Goal: Task Accomplishment & Management: Manage account settings

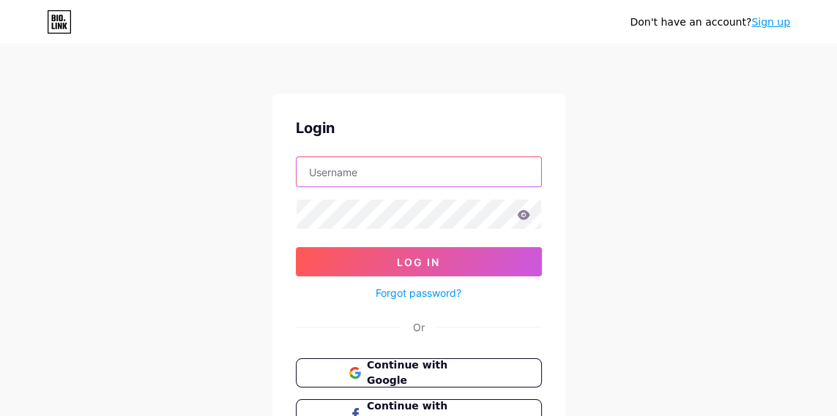
click at [472, 171] on input "text" at bounding box center [418, 171] width 244 height 29
type input "nasharuddin"
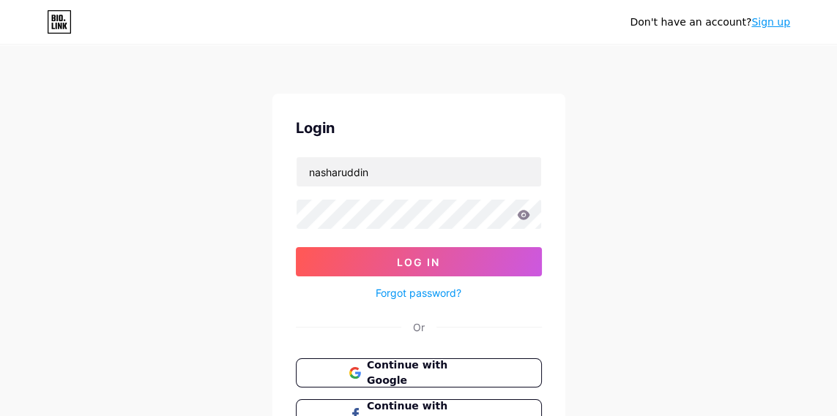
click at [296, 247] on button "Log In" at bounding box center [419, 261] width 246 height 29
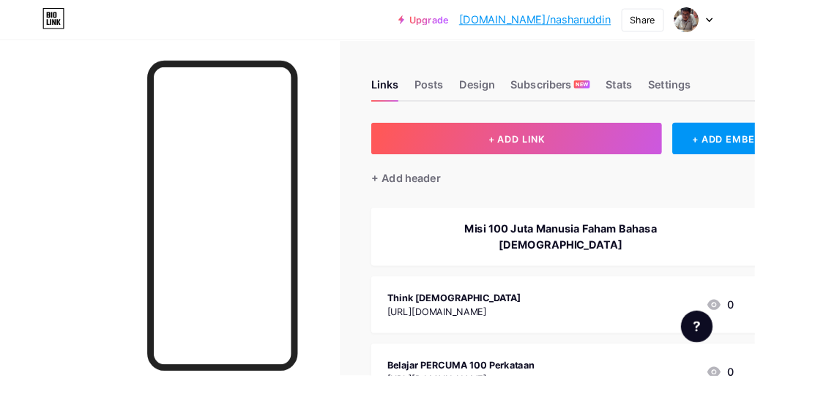
click at [686, 94] on div "Stats" at bounding box center [685, 98] width 29 height 26
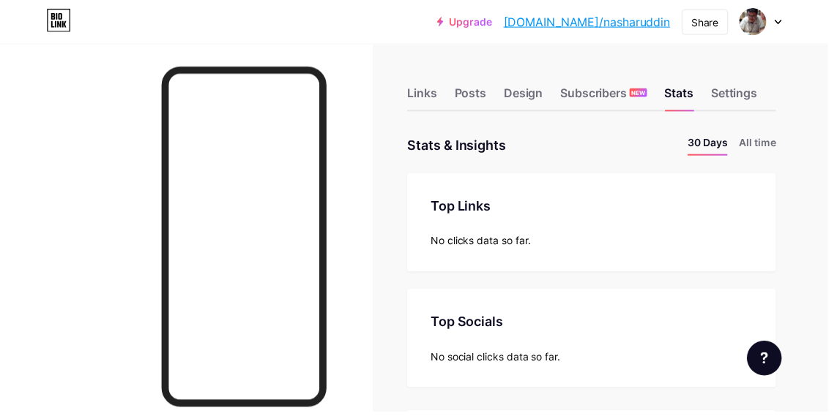
scroll to position [416, 836]
click at [790, 21] on icon at bounding box center [785, 22] width 7 height 5
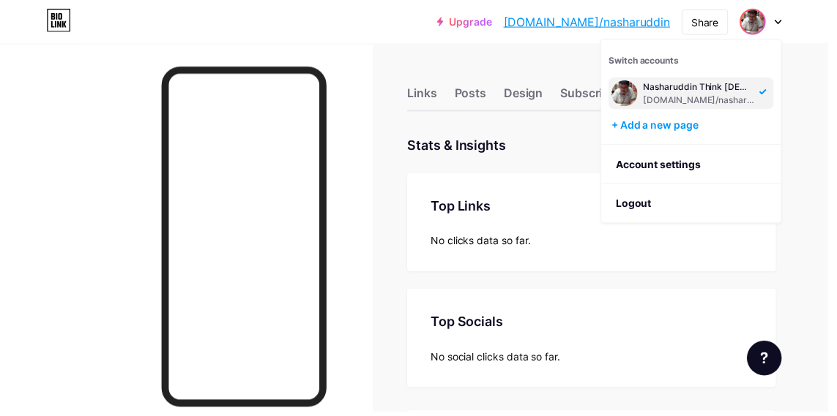
click at [656, 209] on li "Logout" at bounding box center [697, 206] width 181 height 40
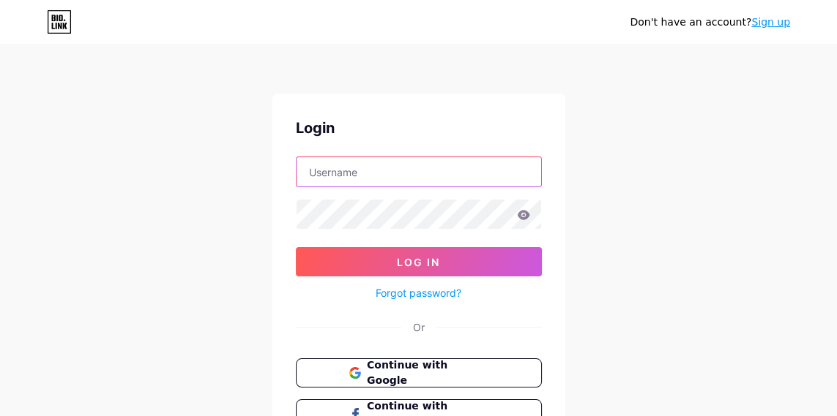
click at [480, 168] on input "text" at bounding box center [418, 171] width 244 height 29
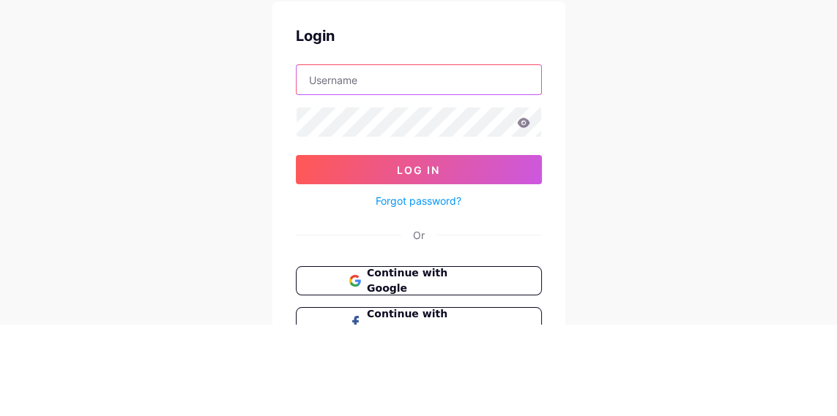
type input "globalthinkquran@gmail.com"
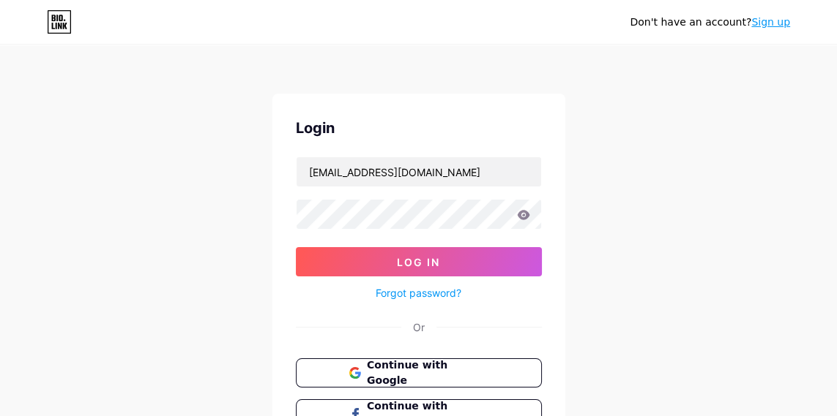
click at [370, 269] on button "Log In" at bounding box center [419, 261] width 246 height 29
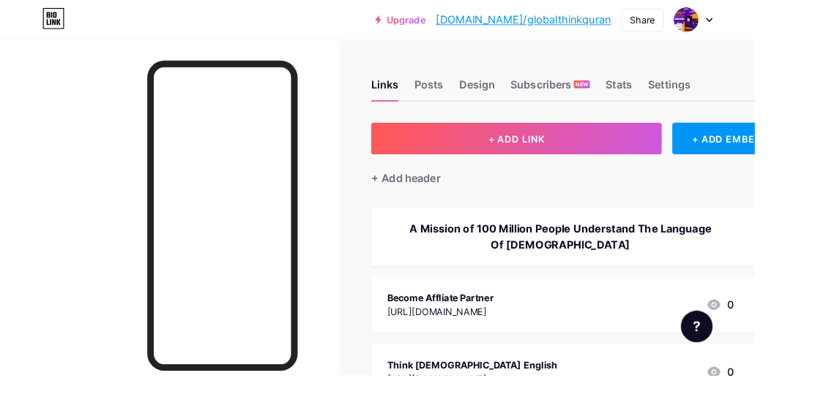
click at [682, 91] on div "Stats" at bounding box center [685, 98] width 29 height 26
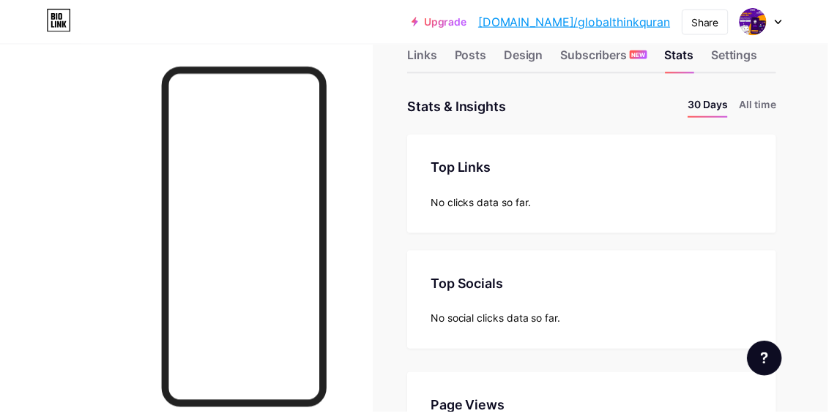
scroll to position [36, 0]
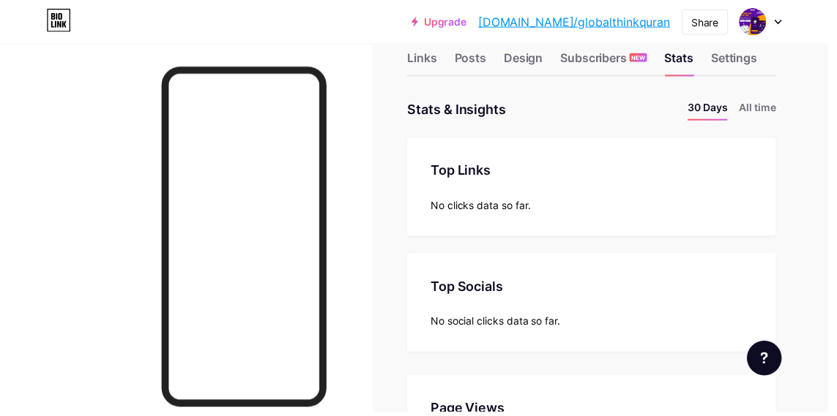
click at [790, 21] on icon at bounding box center [785, 22] width 7 height 5
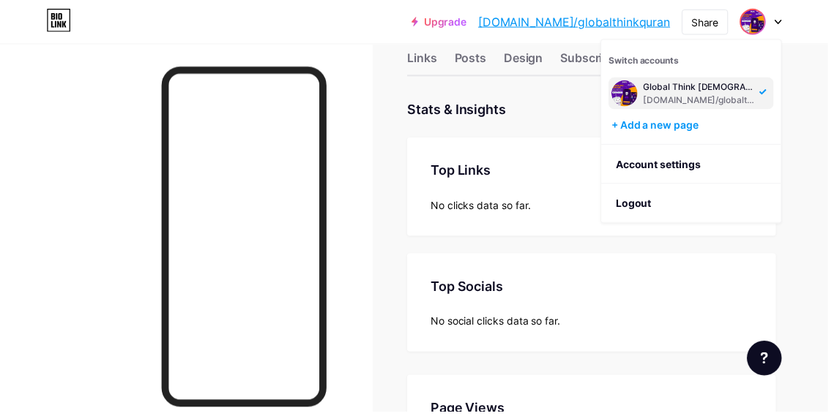
click at [654, 205] on li "Logout" at bounding box center [697, 206] width 181 height 40
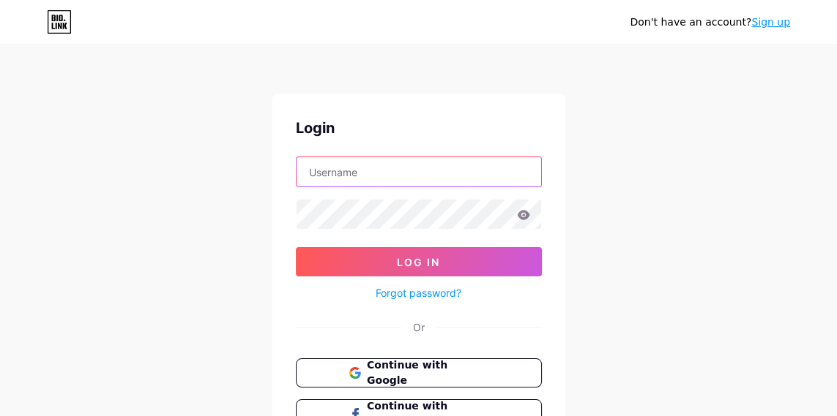
click at [319, 171] on input "text" at bounding box center [418, 171] width 244 height 29
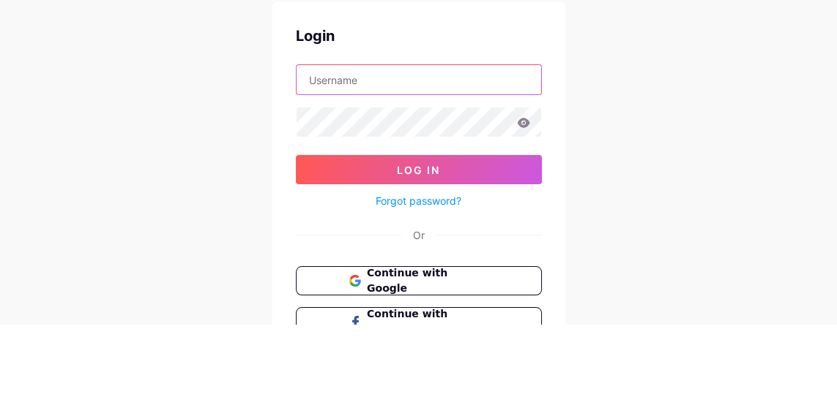
click at [313, 174] on input "text" at bounding box center [418, 171] width 244 height 29
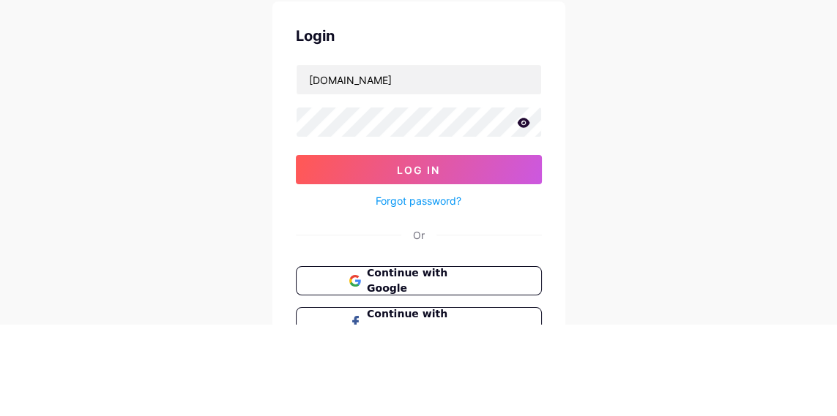
click at [523, 217] on icon at bounding box center [523, 215] width 12 height 10
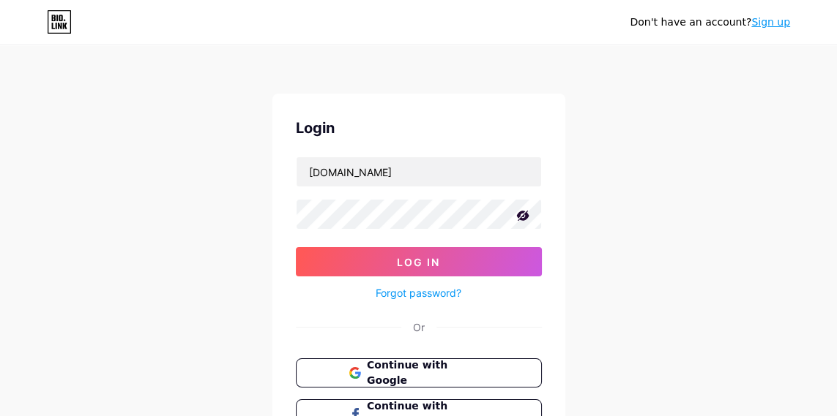
click at [457, 255] on button "Log In" at bounding box center [419, 261] width 246 height 29
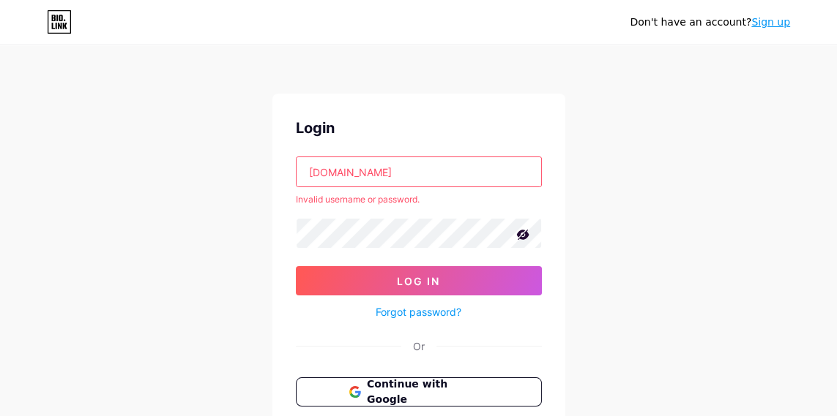
click at [399, 171] on input "Yasirah.bio.link" at bounding box center [418, 171] width 244 height 29
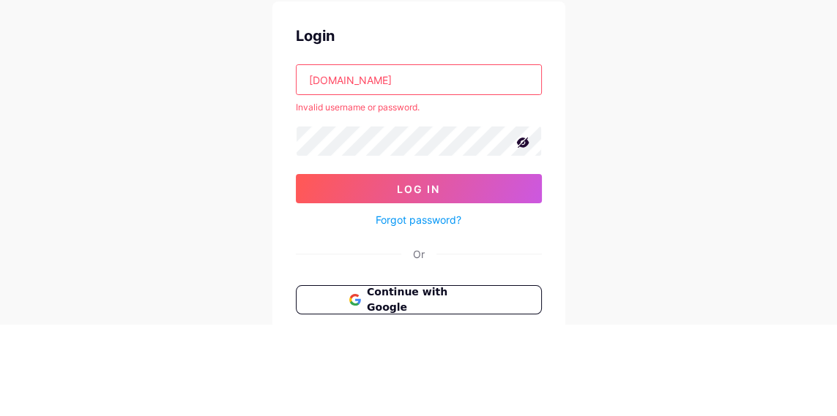
type input "Yasirah.bio.link"
type input "S"
type input "shera.tamaki@gmail.com"
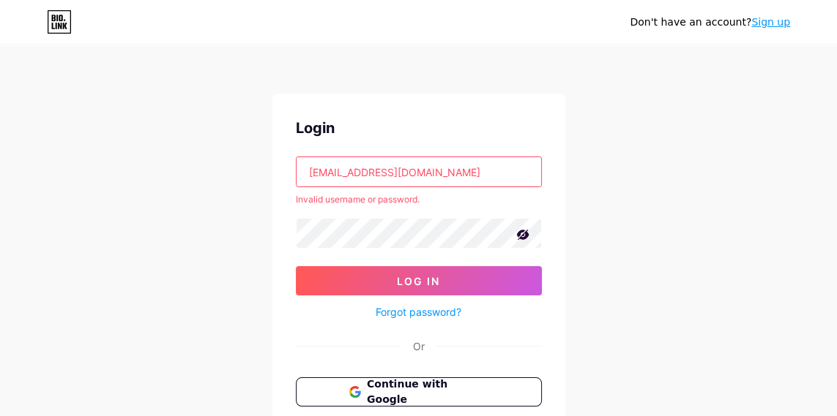
click at [482, 285] on button "Log In" at bounding box center [419, 280] width 246 height 29
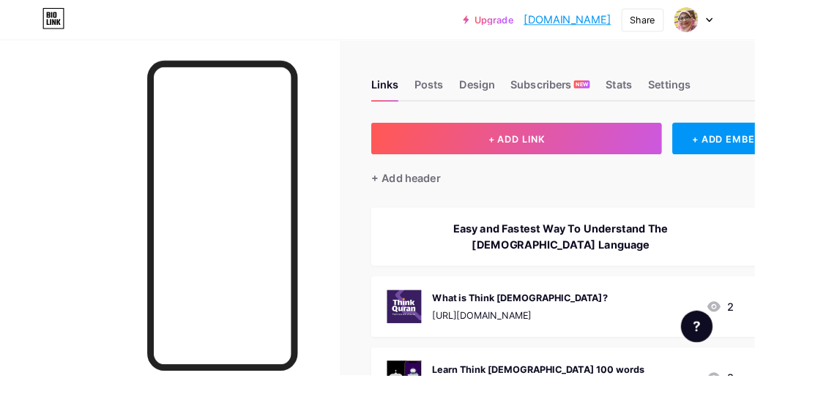
click at [689, 97] on div "Stats" at bounding box center [685, 98] width 29 height 26
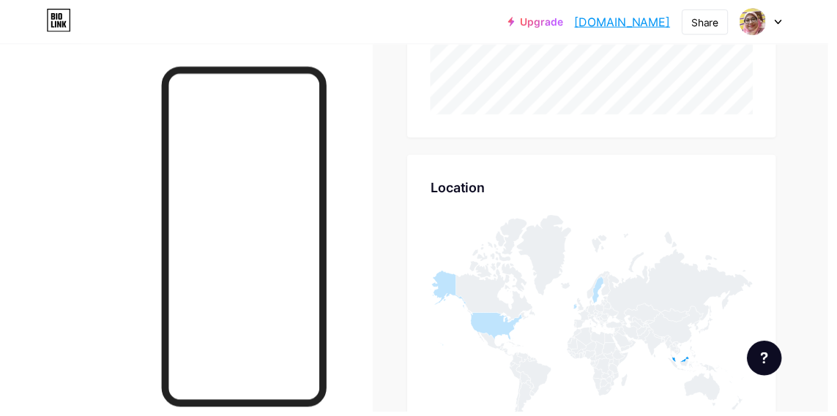
scroll to position [601, 0]
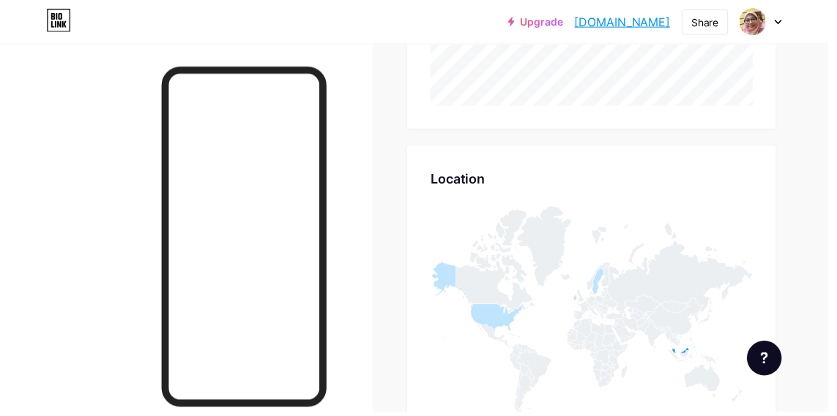
click at [604, 284] on icon at bounding box center [605, 284] width 12 height 27
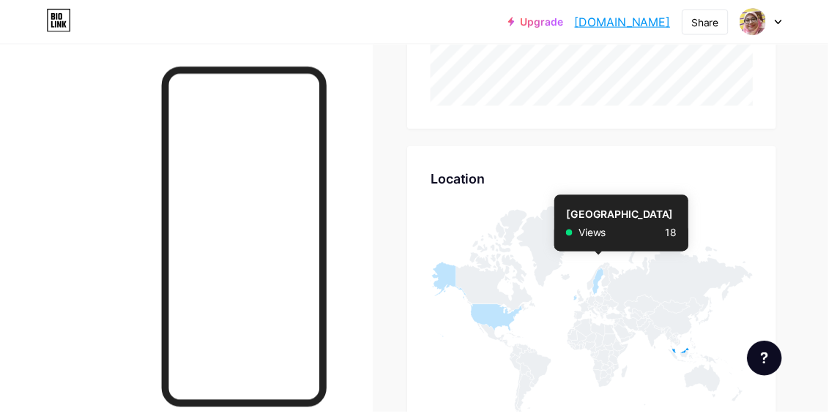
click at [495, 316] on icon at bounding box center [481, 303] width 93 height 76
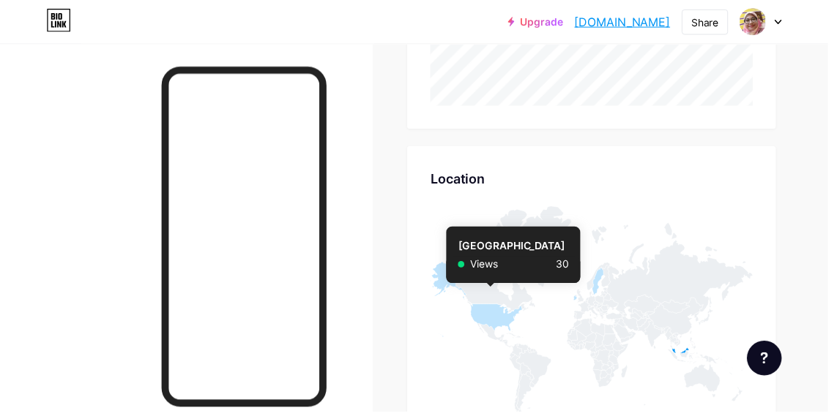
click at [693, 356] on icon at bounding box center [696, 360] width 42 height 15
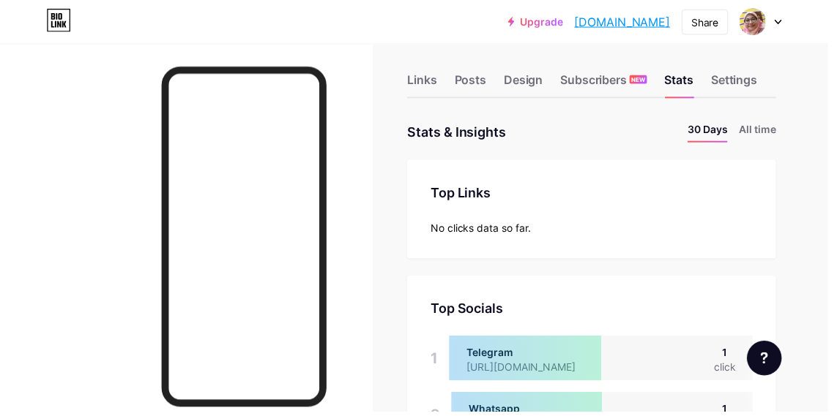
scroll to position [0, 0]
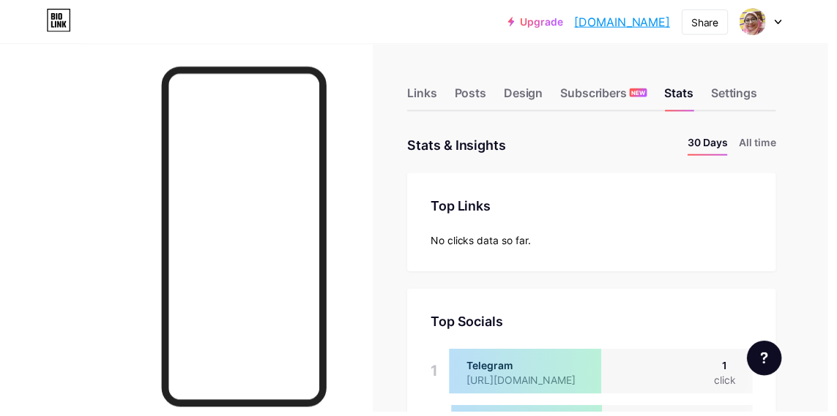
click at [419, 102] on div "Links" at bounding box center [426, 98] width 30 height 26
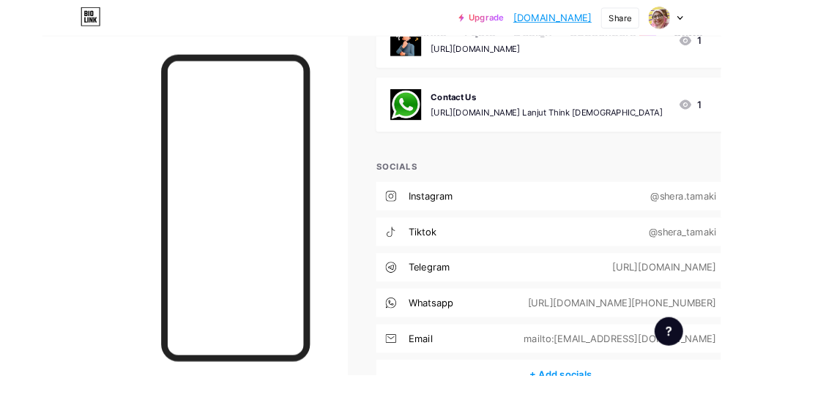
scroll to position [960, 0]
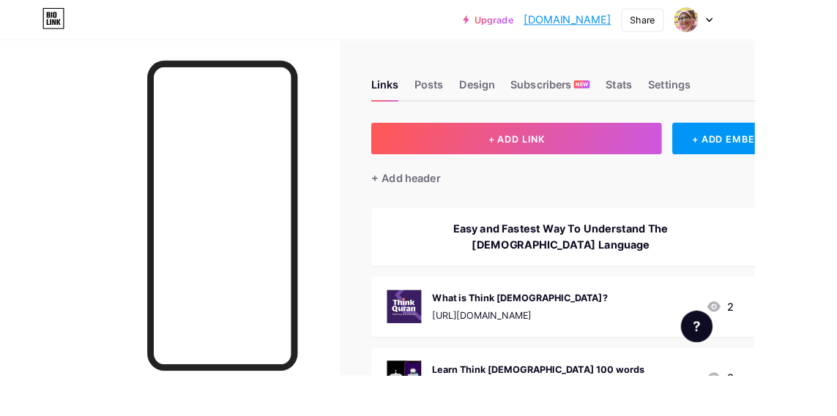
click at [790, 21] on icon at bounding box center [785, 22] width 7 height 5
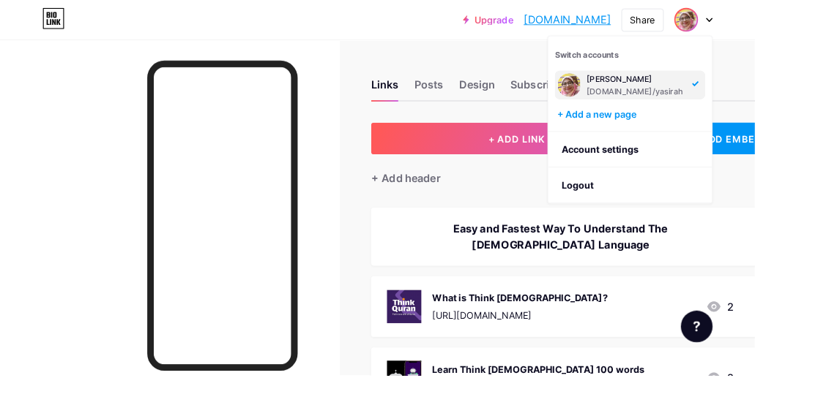
click at [744, 206] on li "Logout" at bounding box center [697, 206] width 181 height 40
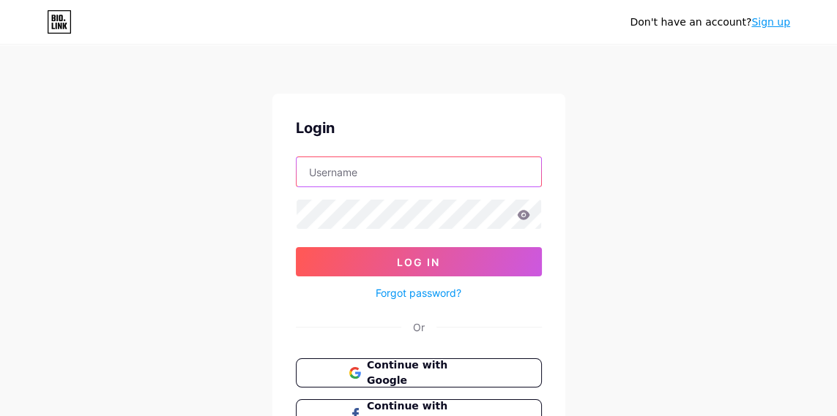
click at [449, 171] on input "text" at bounding box center [418, 171] width 244 height 29
click at [458, 174] on input "text" at bounding box center [418, 171] width 244 height 29
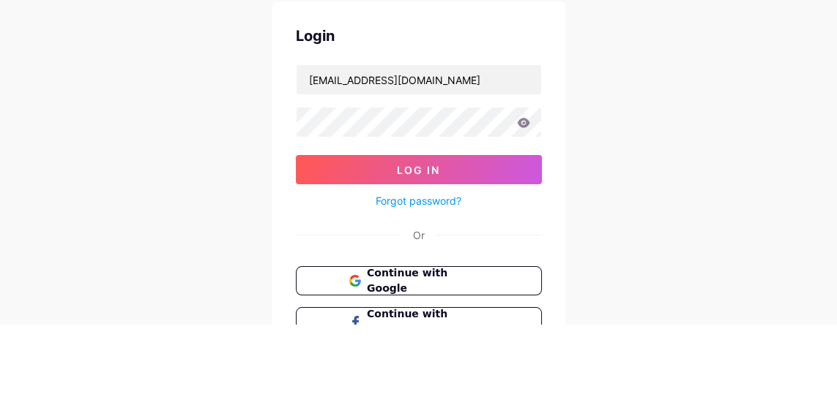
click at [528, 212] on icon at bounding box center [523, 215] width 12 height 10
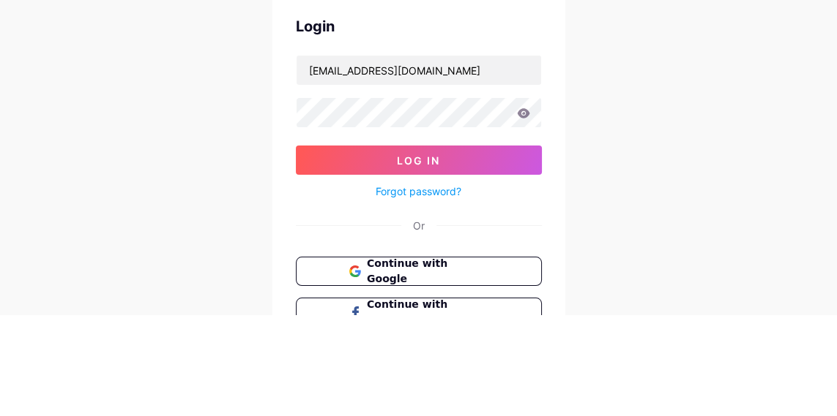
click at [524, 217] on icon at bounding box center [523, 215] width 12 height 10
click at [451, 250] on button "Log In" at bounding box center [419, 261] width 246 height 29
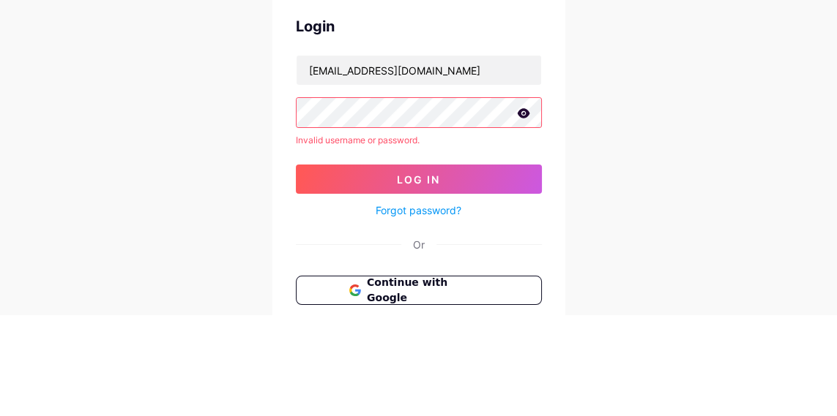
click at [520, 217] on icon at bounding box center [523, 215] width 12 height 10
click at [453, 279] on button "Log In" at bounding box center [419, 280] width 246 height 29
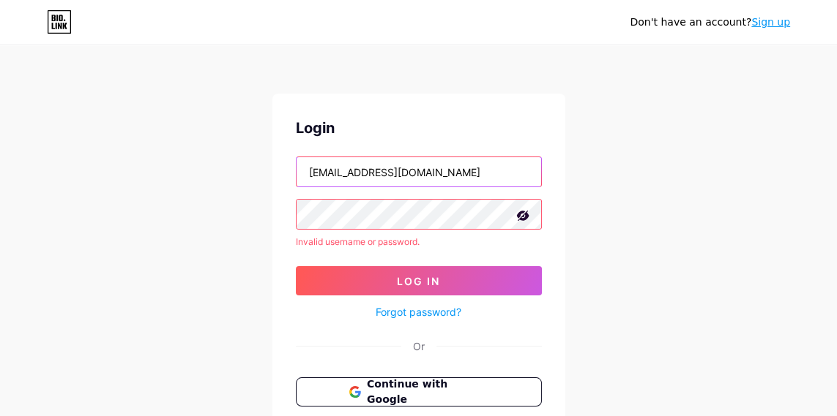
click at [464, 174] on input "thinkquransabah@gmail.com" at bounding box center [418, 171] width 244 height 29
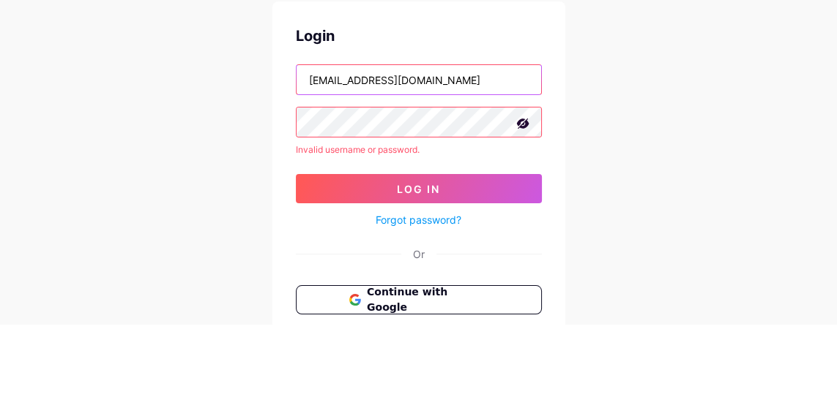
type input "thinkquranmuar@gmail.com"
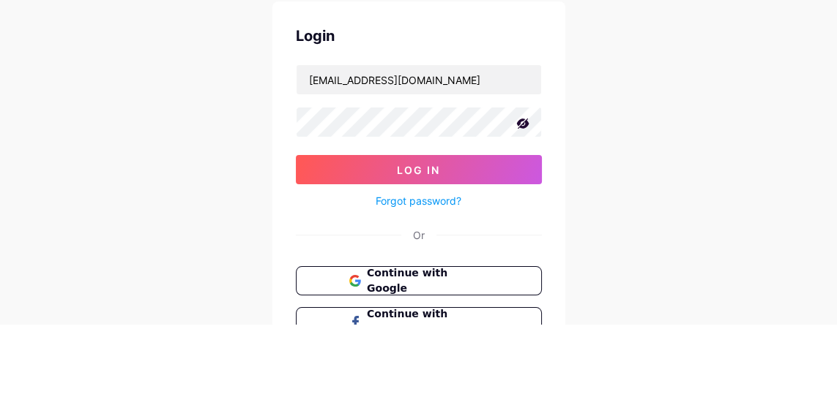
click at [499, 260] on button "Log In" at bounding box center [419, 261] width 246 height 29
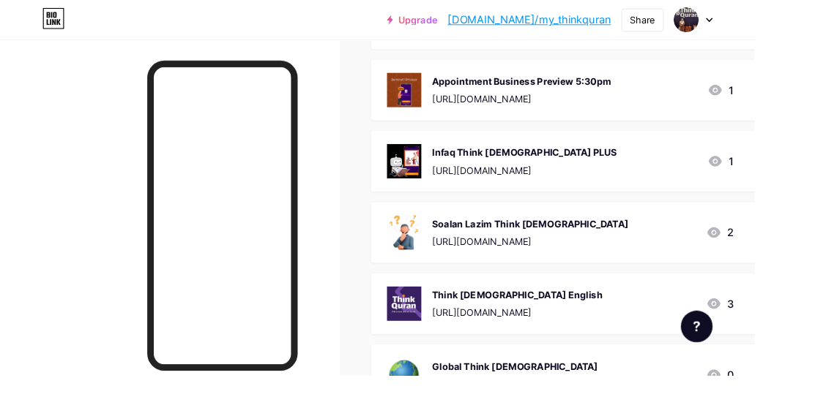
scroll to position [1141, 0]
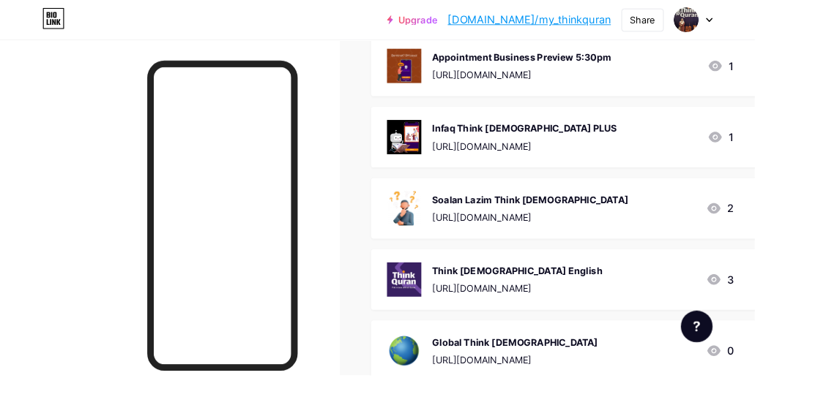
click at [625, 392] on div "https://globalthinkquran.bio.link" at bounding box center [571, 399] width 184 height 15
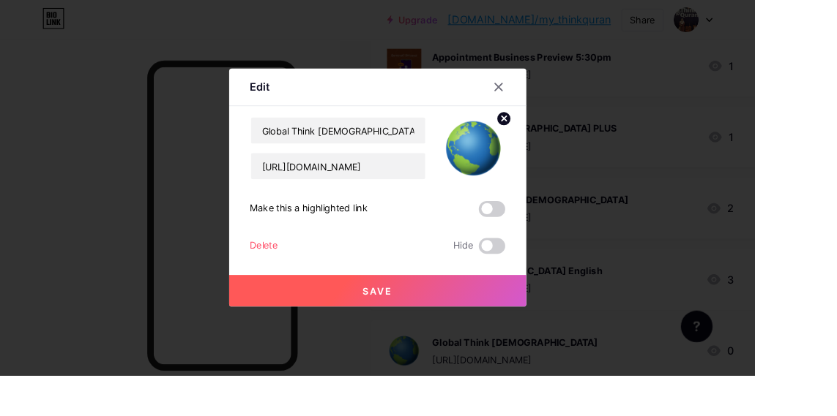
click at [547, 102] on icon at bounding box center [553, 97] width 12 height 12
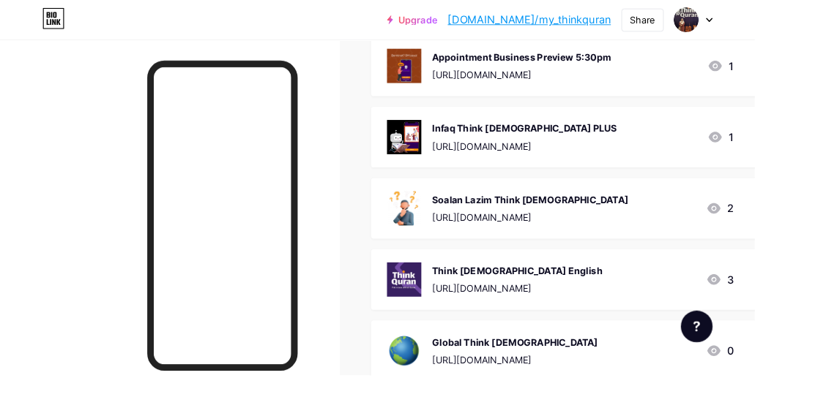
click at [789, 21] on icon at bounding box center [786, 22] width 6 height 4
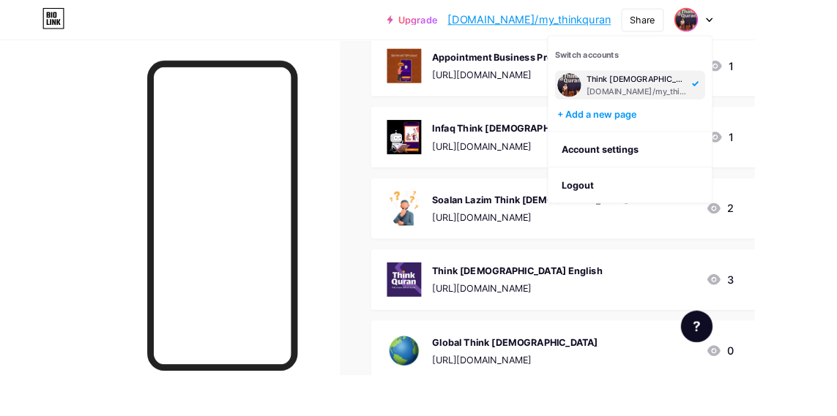
click at [739, 214] on li "Logout" at bounding box center [697, 206] width 181 height 40
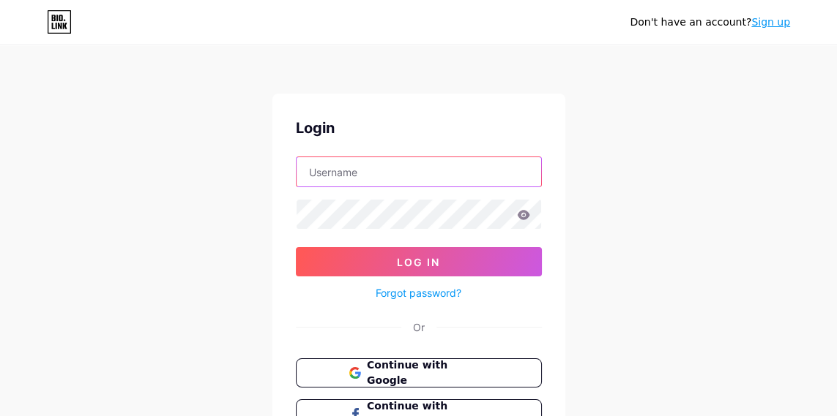
click at [449, 170] on input "text" at bounding box center [418, 171] width 244 height 29
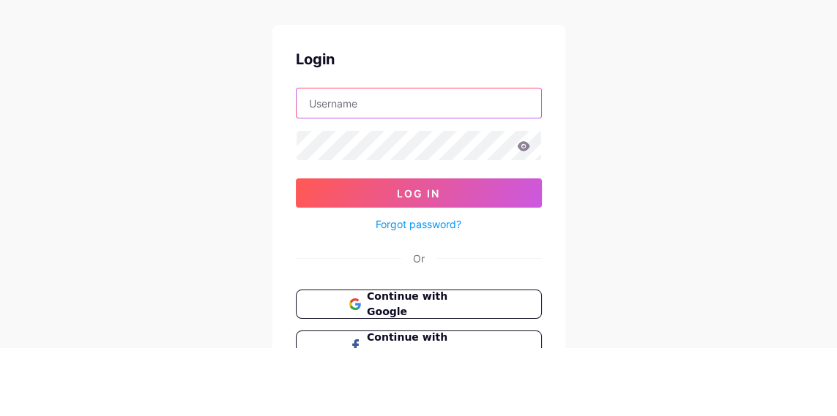
type input "globalthinkquran@gmail.com"
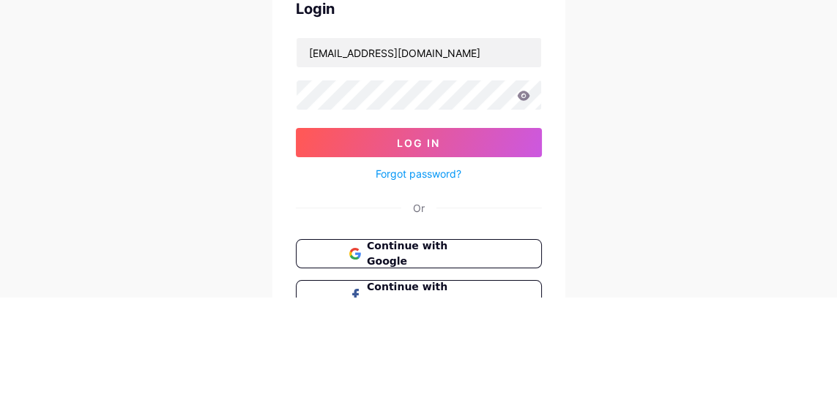
click at [474, 268] on button "Log In" at bounding box center [419, 261] width 246 height 29
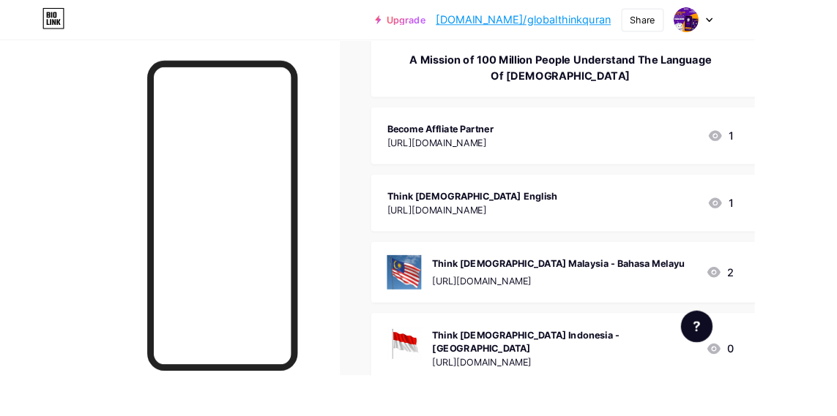
scroll to position [220, 0]
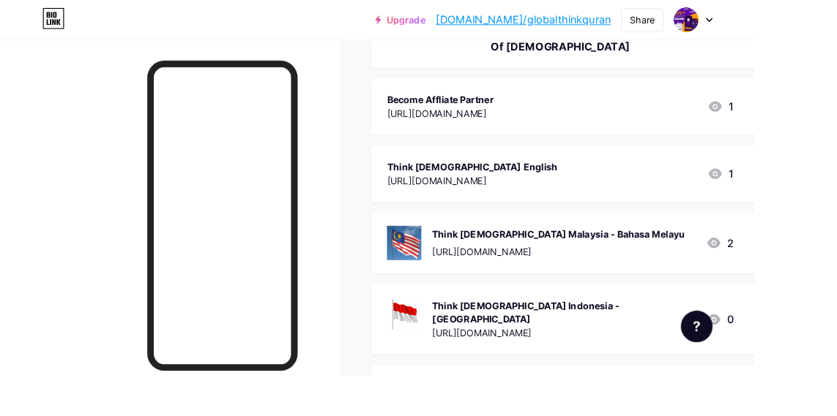
click at [667, 279] on div "https://thinkquran.com/my-en?r=Tqsabah" at bounding box center [619, 279] width 280 height 15
click at [596, 287] on div "Think Quran Malaysia - Bahasa Melayu https://thinkquran.com/my-en?r=Tqsabah" at bounding box center [619, 270] width 280 height 38
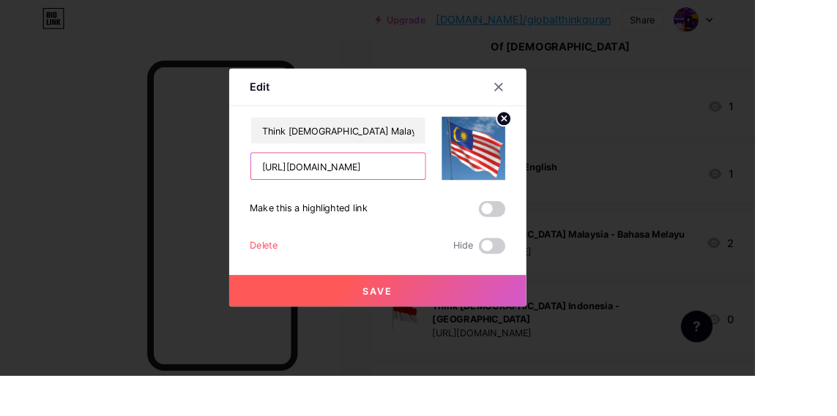
click at [450, 199] on input "https://thinkquran.com/my-en?r=Tqsabah" at bounding box center [374, 184] width 193 height 29
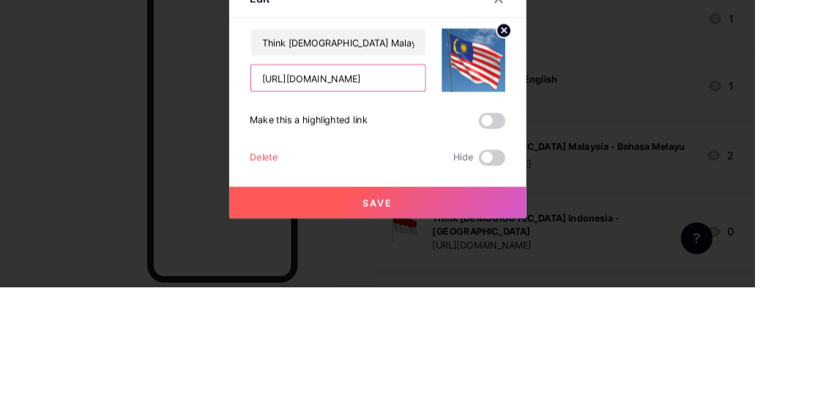
click at [457, 199] on input "https://thinkquran.com/my-en?r=Tqsabah" at bounding box center [374, 184] width 193 height 29
click at [467, 199] on input "https://thinkquran.com/my-qsabah" at bounding box center [374, 184] width 193 height 29
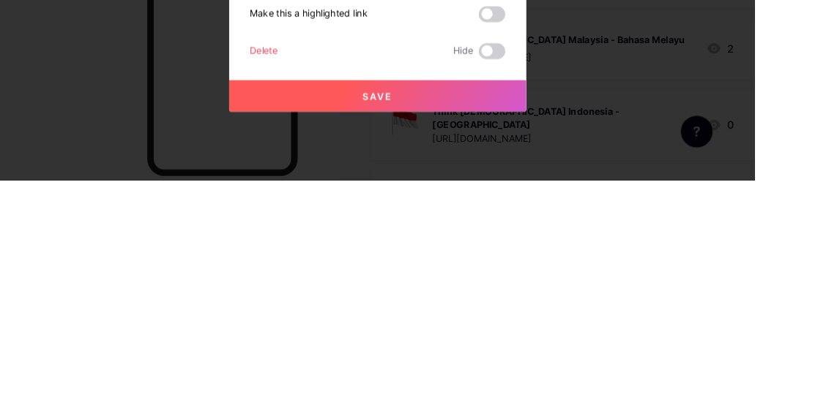
type input "https:// bio.link.my_thinkquran"
click at [466, 340] on button "Save" at bounding box center [418, 322] width 329 height 35
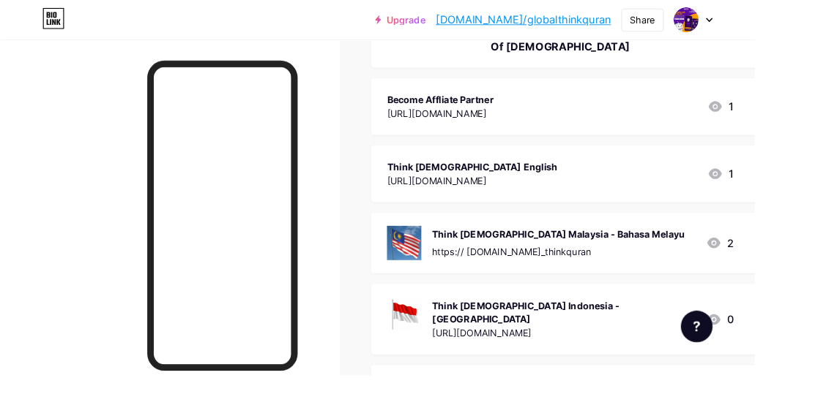
click at [700, 272] on div "Think Quran Malaysia - Bahasa Melayu https:// bio.link.my_thinkquran 2" at bounding box center [621, 270] width 384 height 38
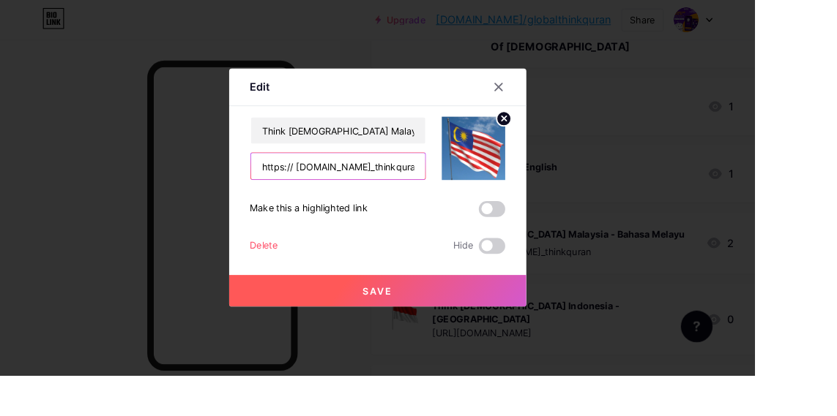
click at [330, 199] on input "https:// bio.link.my_thinkquran" at bounding box center [374, 184] width 193 height 29
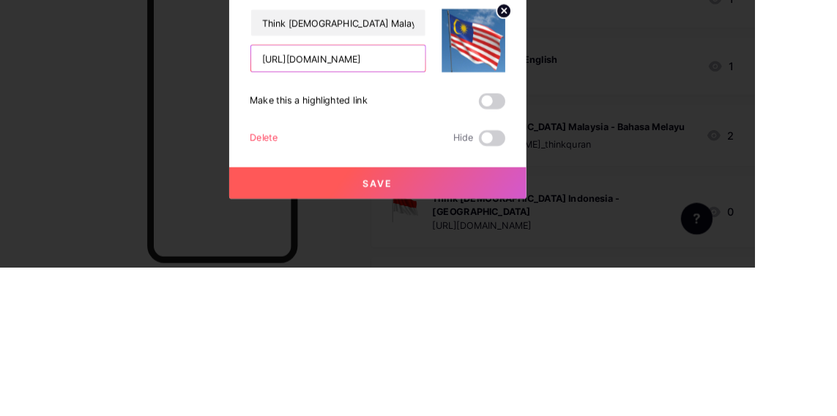
click at [364, 199] on input "https://bio.link.my_thinkquran" at bounding box center [374, 184] width 193 height 29
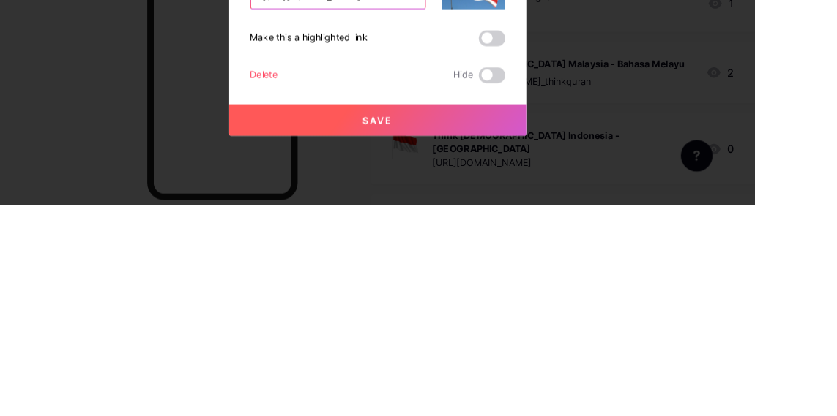
type input "https://bio.link/my_thinkquran"
click at [462, 340] on button "Save" at bounding box center [418, 322] width 329 height 35
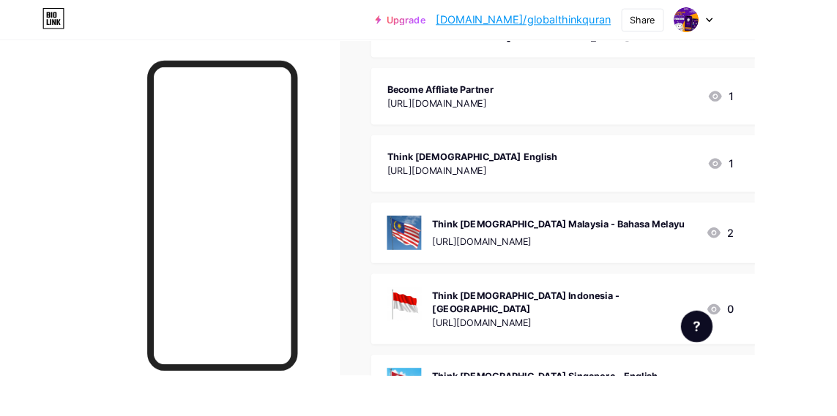
scroll to position [229, 0]
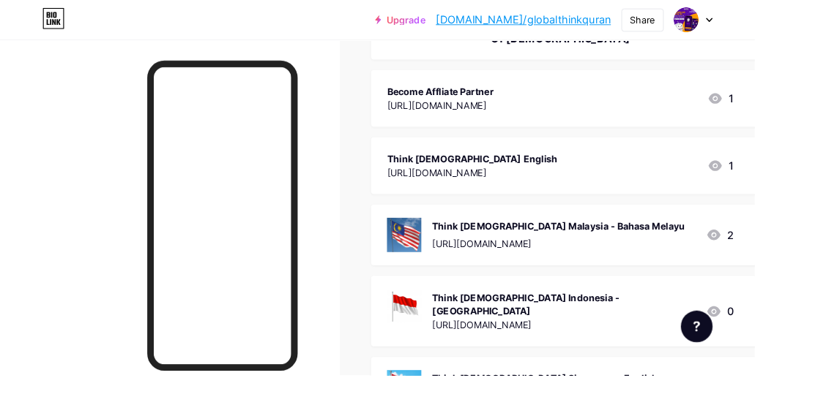
click at [676, 121] on div "Become Affliate Partner https://reseller.academy/reg/5C9UKSHY/ 1" at bounding box center [621, 109] width 384 height 34
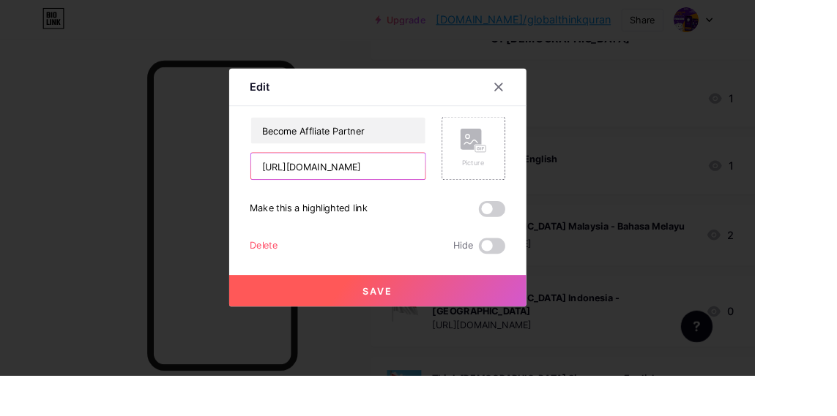
click at [457, 199] on input "https://reseller.academy/reg/5C9UKSHY/" at bounding box center [374, 184] width 193 height 29
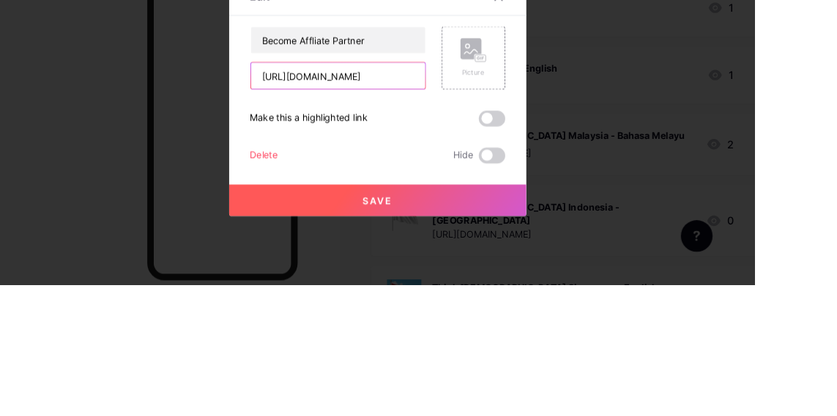
click at [457, 199] on input "https://reseller.academy/reg/5C9UKSHY/" at bounding box center [374, 184] width 193 height 29
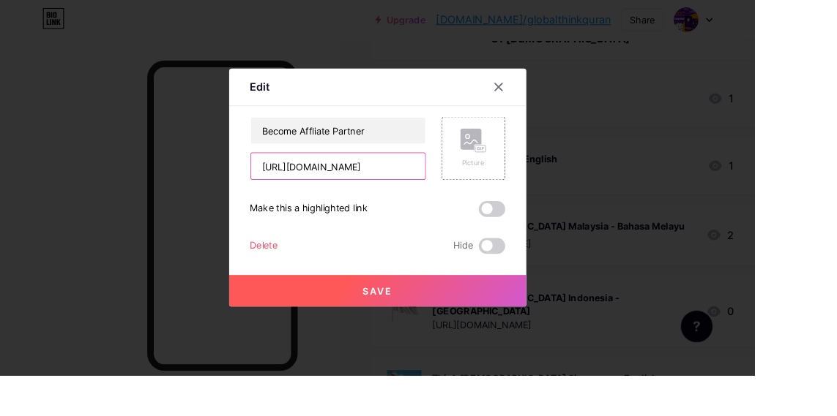
click at [452, 199] on input "https://reseller.academy/reg/5C9UKSHY/" at bounding box center [374, 184] width 193 height 29
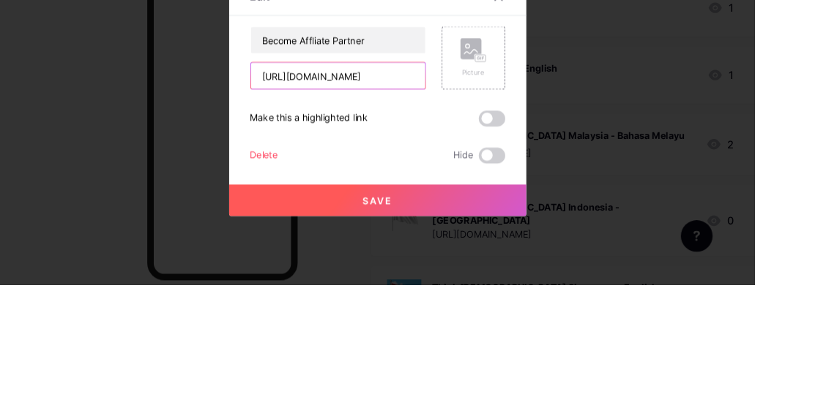
click at [456, 199] on input "https://reseller.academy/reg/5C9UKSHY/" at bounding box center [374, 184] width 193 height 29
paste input "affiliate.thinkquran.com/tqsabah"
click at [296, 199] on input "[URL][DOMAIN_NAME]" at bounding box center [374, 184] width 193 height 29
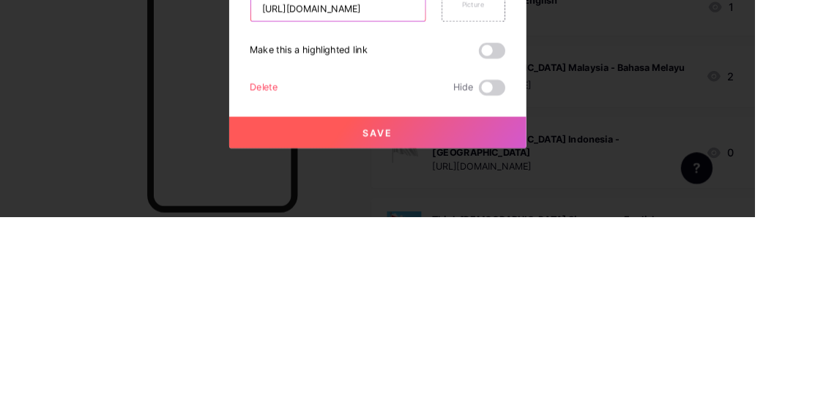
scroll to position [229, 0]
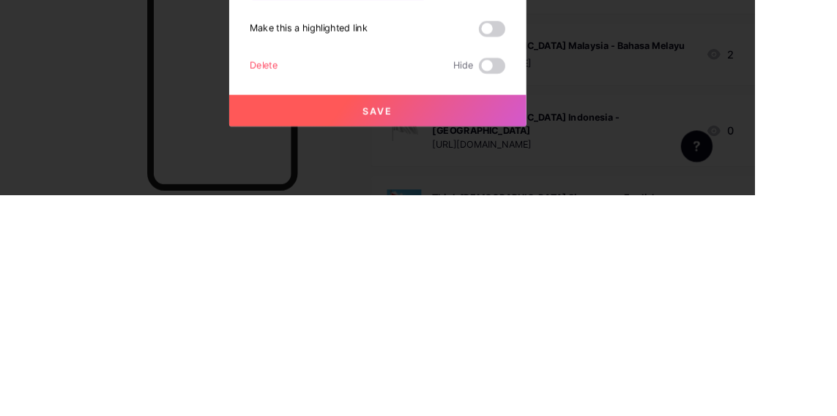
type input "[URL][DOMAIN_NAME]"
click at [443, 340] on button "Save" at bounding box center [418, 322] width 329 height 35
